Goal: Entertainment & Leisure: Consume media (video, audio)

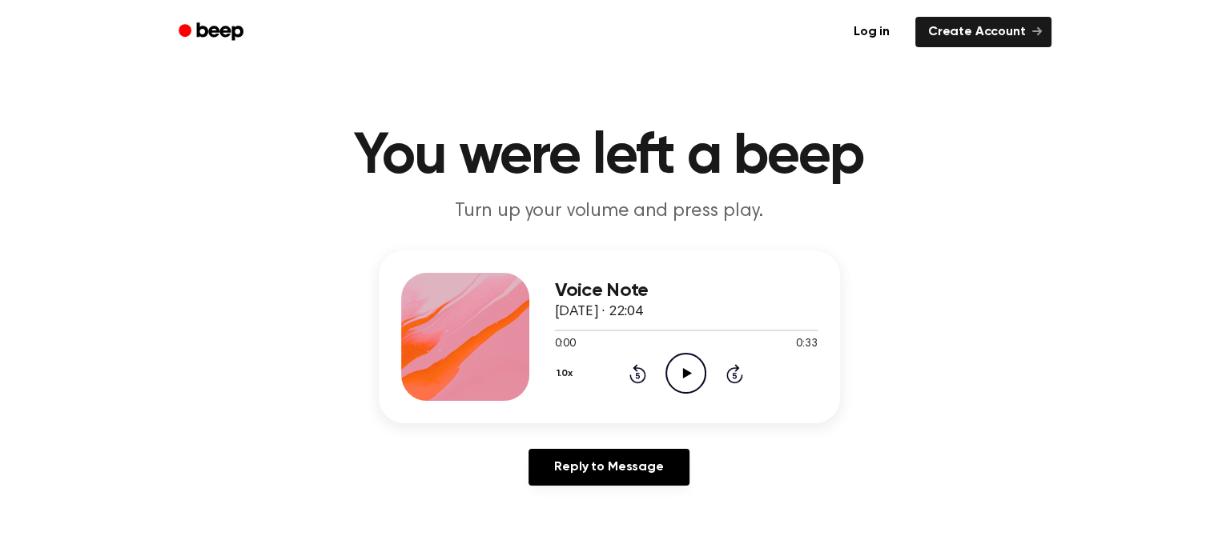
click at [691, 379] on icon "Play Audio" at bounding box center [685, 373] width 41 height 41
click at [678, 372] on icon "Play Audio" at bounding box center [685, 373] width 41 height 41
click at [672, 367] on icon "Play Audio" at bounding box center [685, 373] width 41 height 41
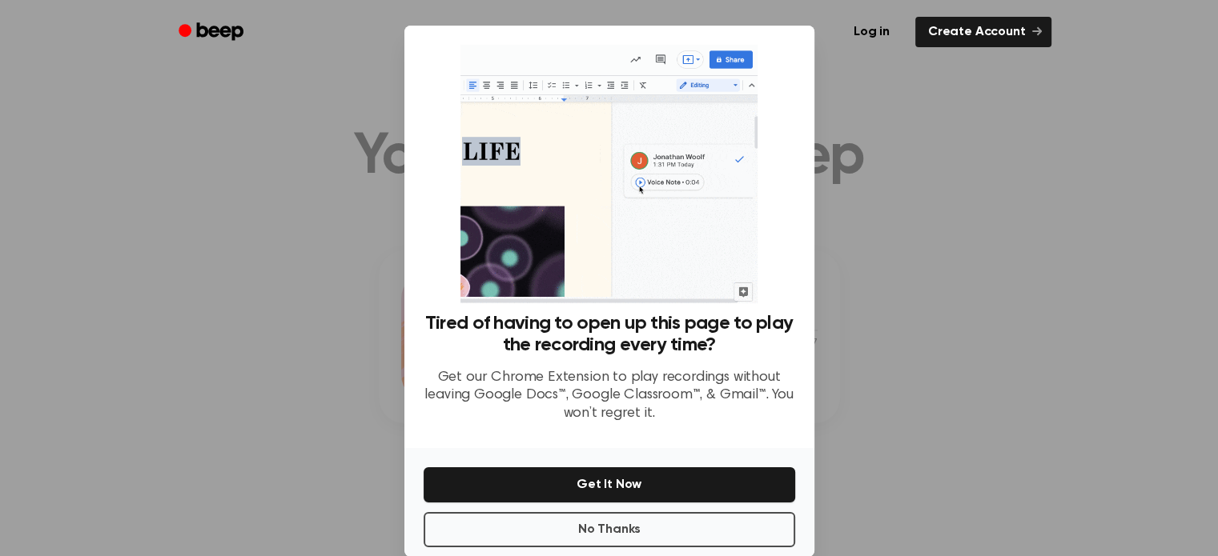
click at [863, 244] on div at bounding box center [609, 278] width 1218 height 556
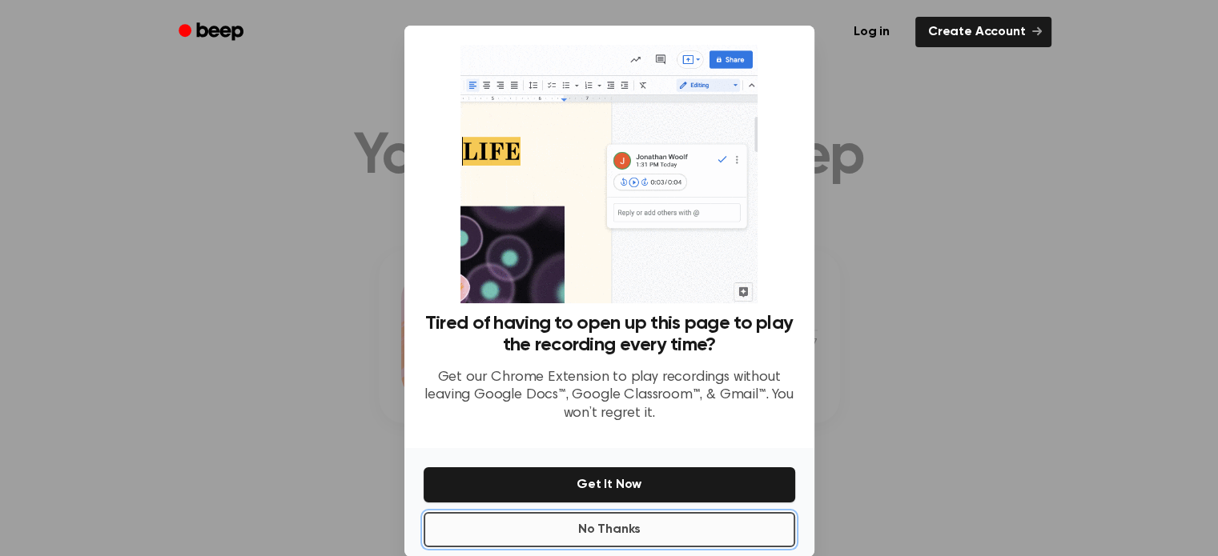
click at [708, 540] on button "No Thanks" at bounding box center [609, 529] width 371 height 35
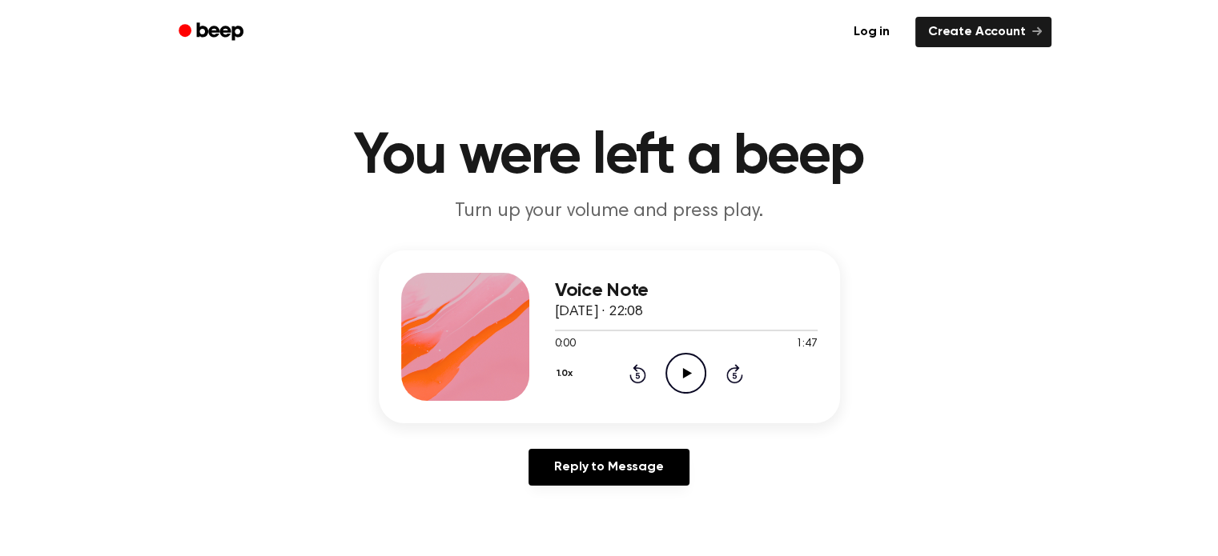
click at [698, 369] on icon "Play Audio" at bounding box center [685, 373] width 41 height 41
click at [697, 368] on icon "Play Audio" at bounding box center [685, 373] width 41 height 41
